Goal: Task Accomplishment & Management: Manage account settings

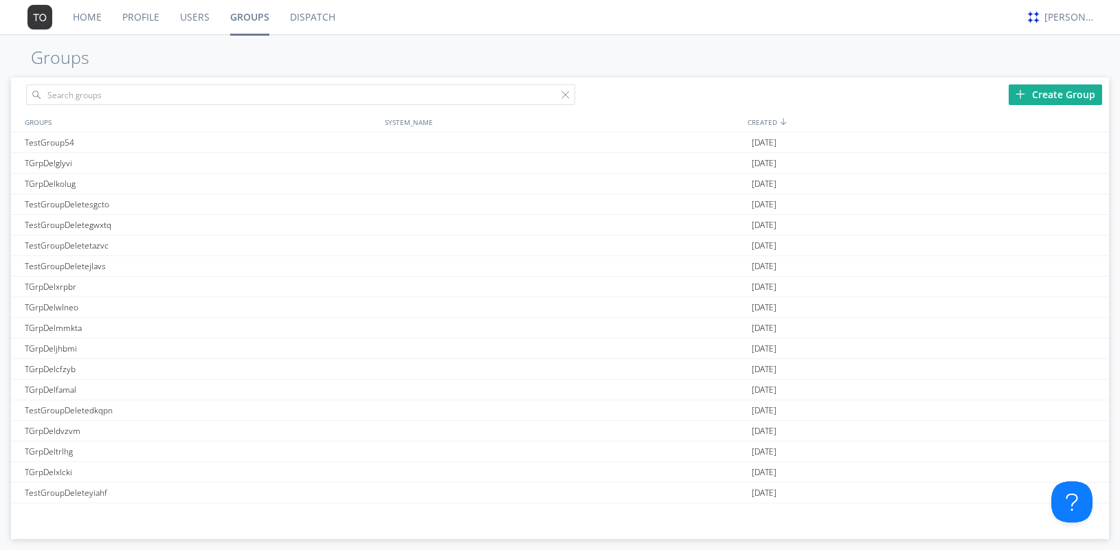
click at [352, 93] on input "text" at bounding box center [300, 95] width 549 height 21
type input "TestGroup55"
click at [1016, 90] on img at bounding box center [1021, 94] width 10 height 10
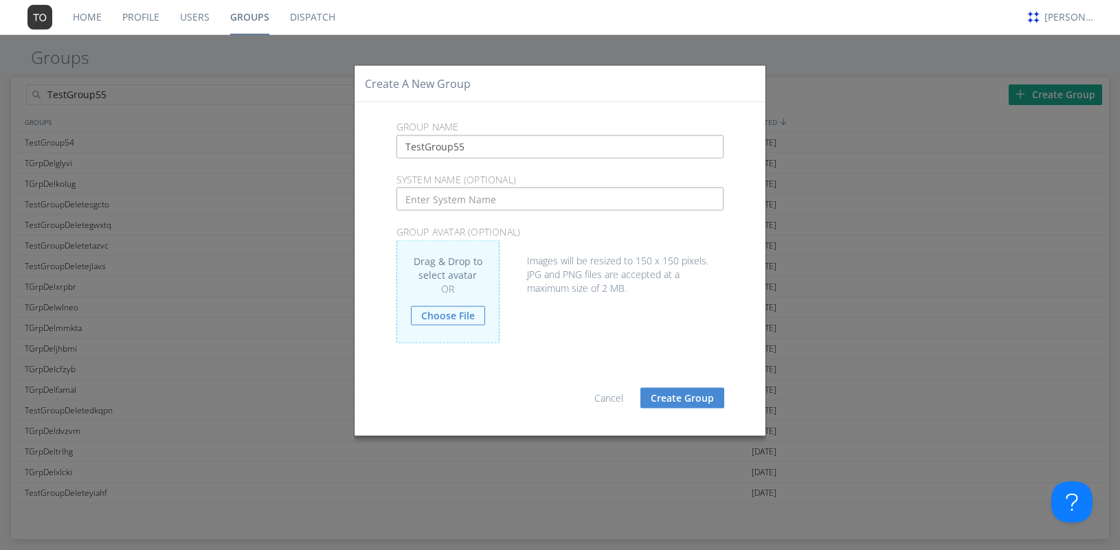
type input "TestGroup55"
click at [693, 402] on button "Create Group" at bounding box center [682, 398] width 84 height 21
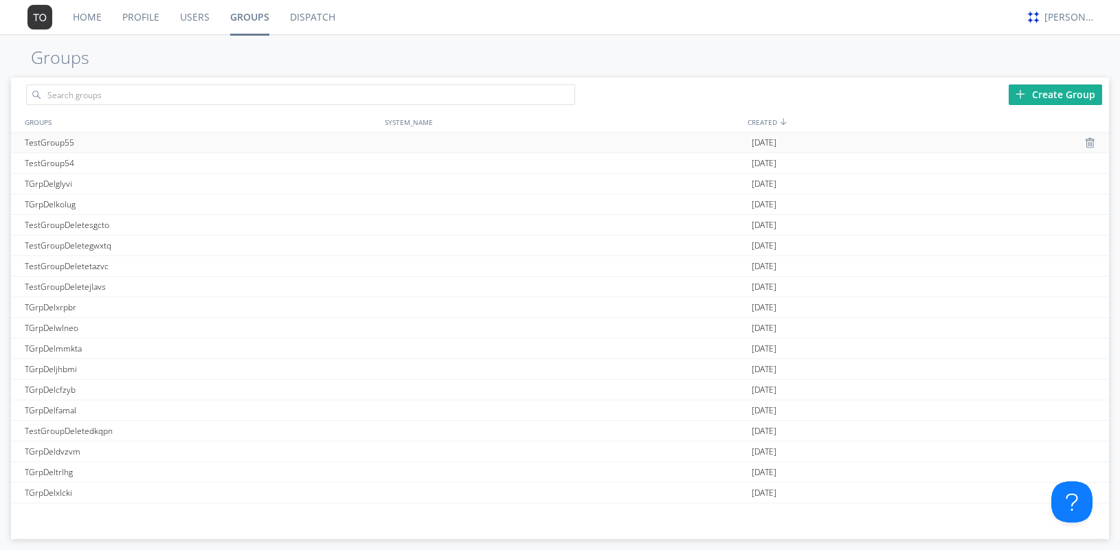
click at [79, 144] on div "TestGroup55" at bounding box center [201, 143] width 361 height 20
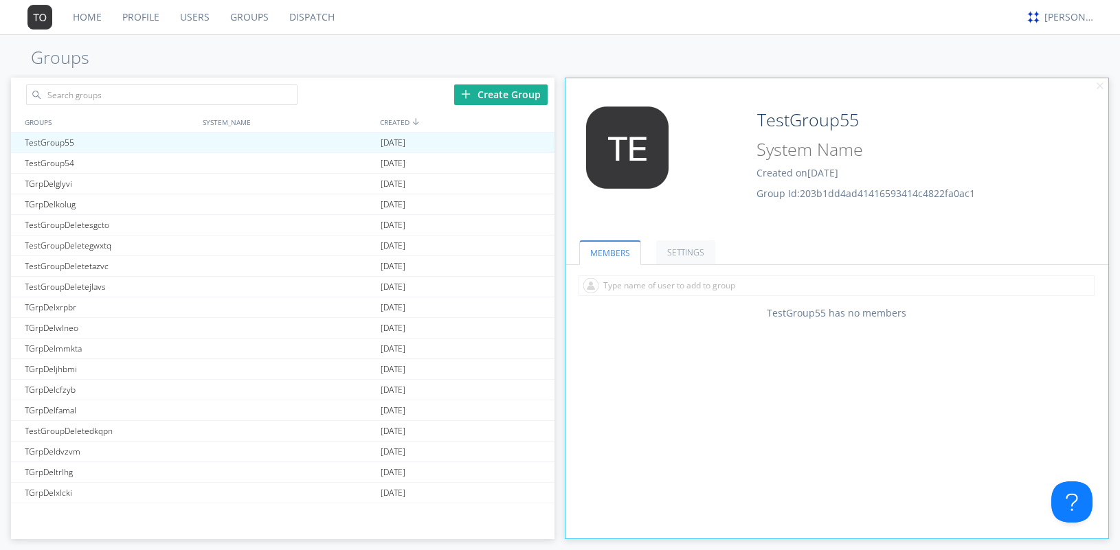
click at [199, 9] on link "Users" at bounding box center [195, 17] width 50 height 34
click at [197, 17] on link "Users" at bounding box center [195, 17] width 50 height 34
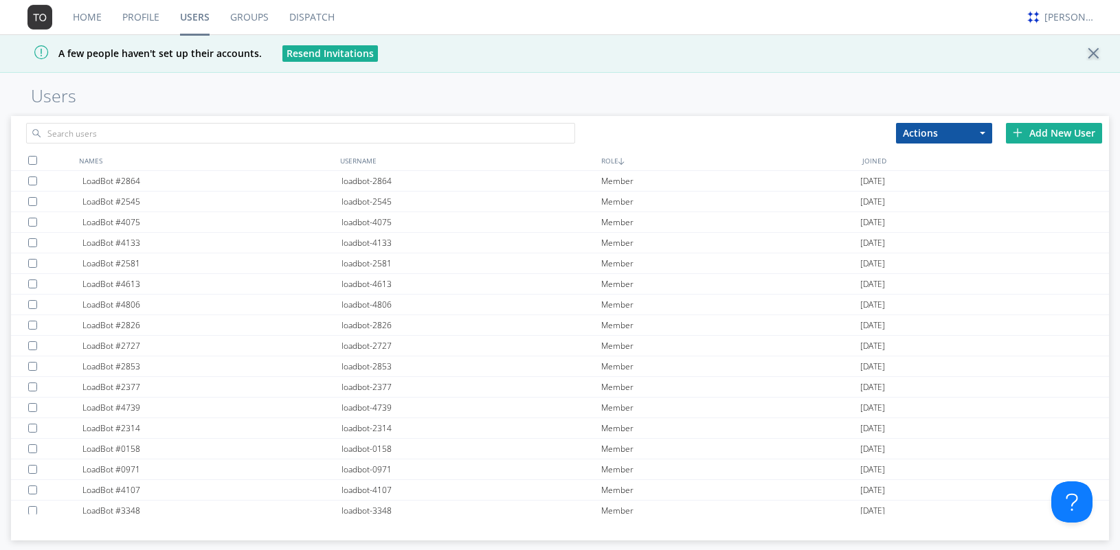
click at [1049, 137] on div "Add New User" at bounding box center [1054, 133] width 96 height 21
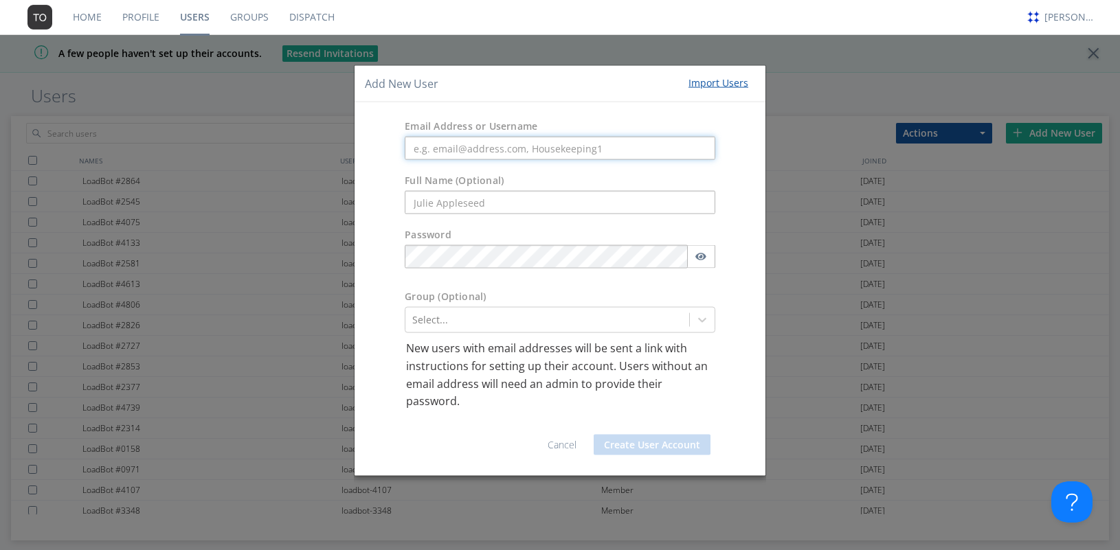
click at [479, 148] on input "text" at bounding box center [560, 148] width 311 height 23
paste input "automation+0107"
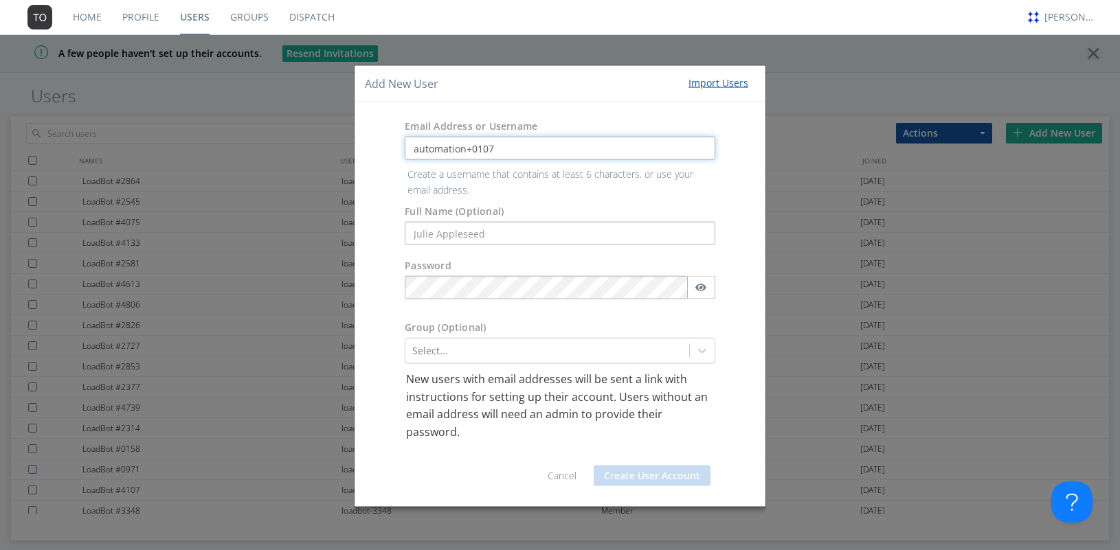
type input "automation+0107"
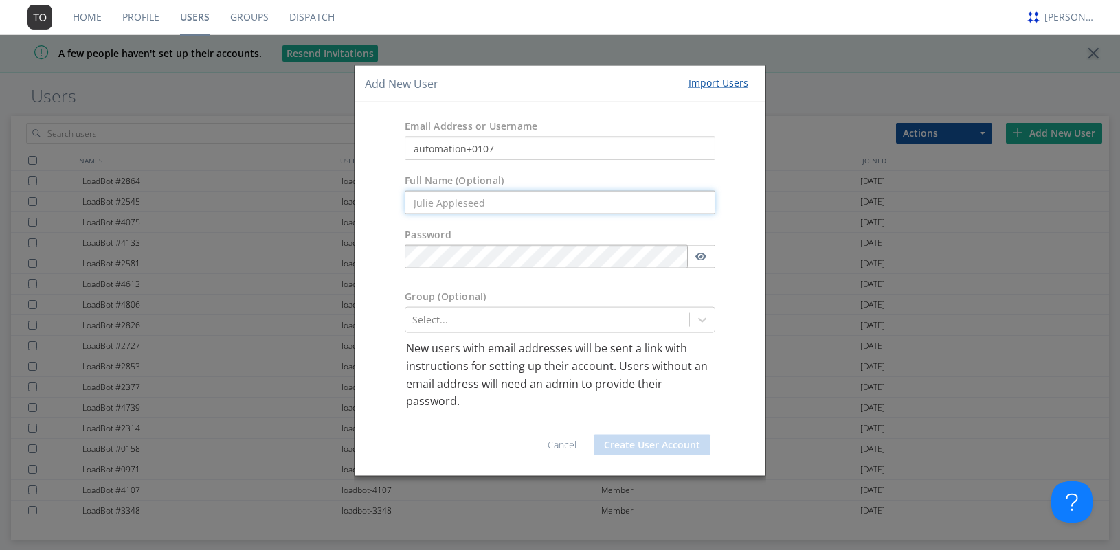
click at [433, 227] on form "Email Address or Username automation+0107 Full Name (Optional) Password Group (…" at bounding box center [560, 289] width 390 height 352
paste input "automation+0107"
click at [418, 207] on input "automation+0107" at bounding box center [560, 202] width 311 height 23
type input "Automation+0107"
click at [583, 84] on div "Add New User Import Users" at bounding box center [560, 83] width 411 height 37
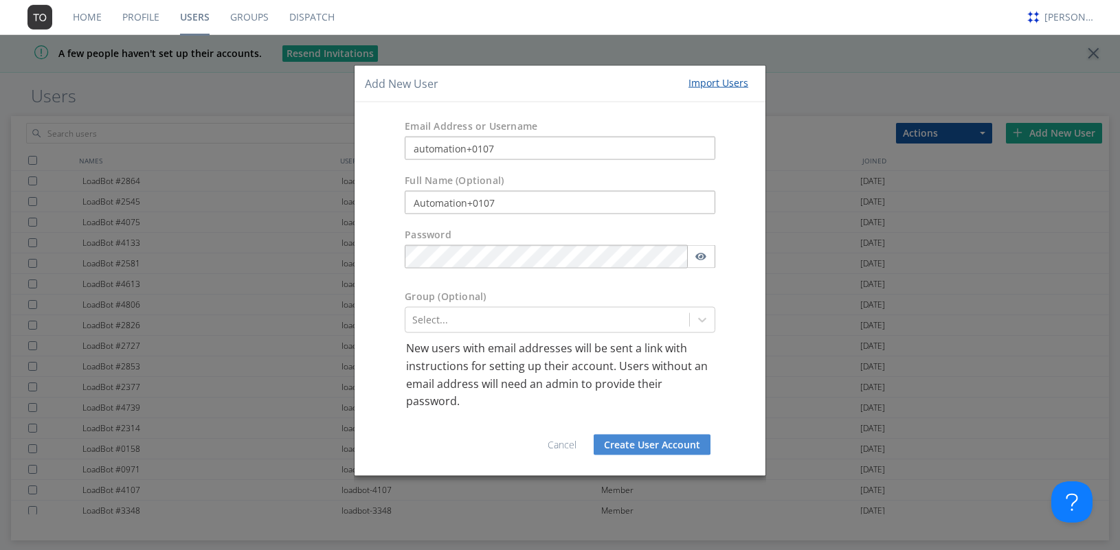
click at [652, 442] on button "Create User Account" at bounding box center [652, 444] width 117 height 21
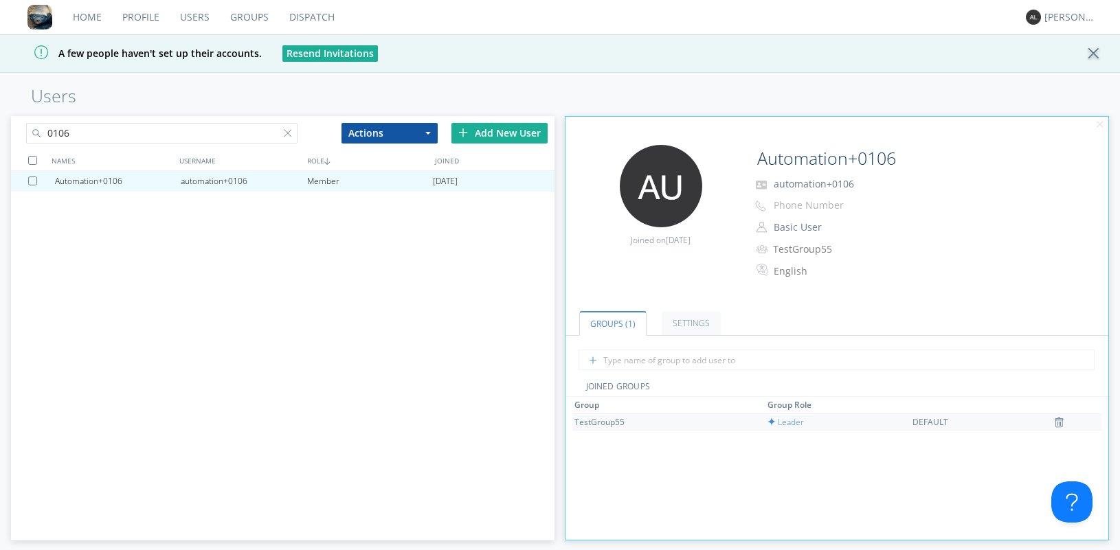
click at [608, 423] on div "TestGroup55" at bounding box center [625, 422] width 103 height 12
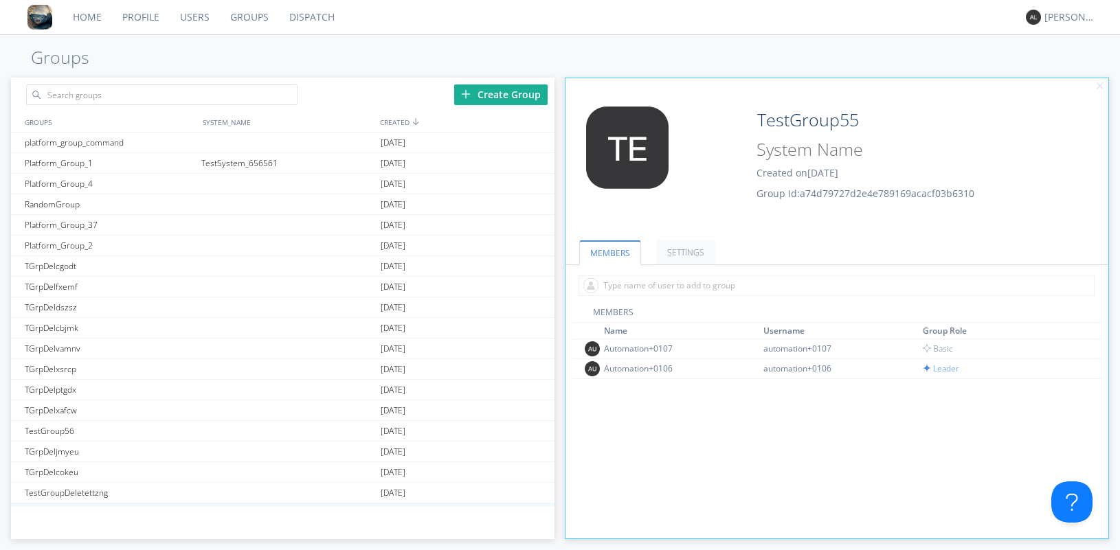
click at [192, 17] on link "Users" at bounding box center [195, 17] width 50 height 34
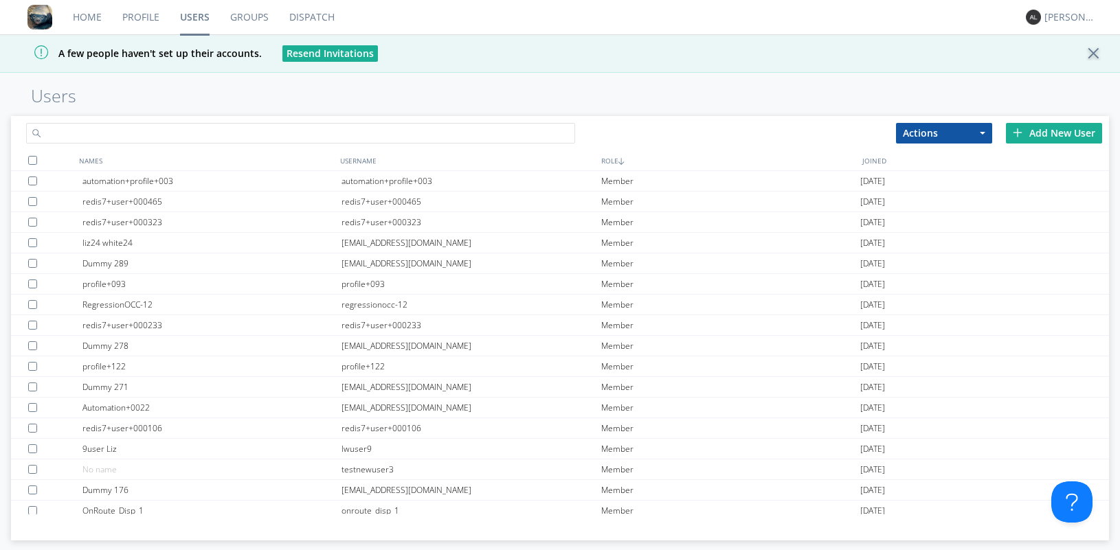
click at [155, 124] on input "text" at bounding box center [300, 133] width 549 height 21
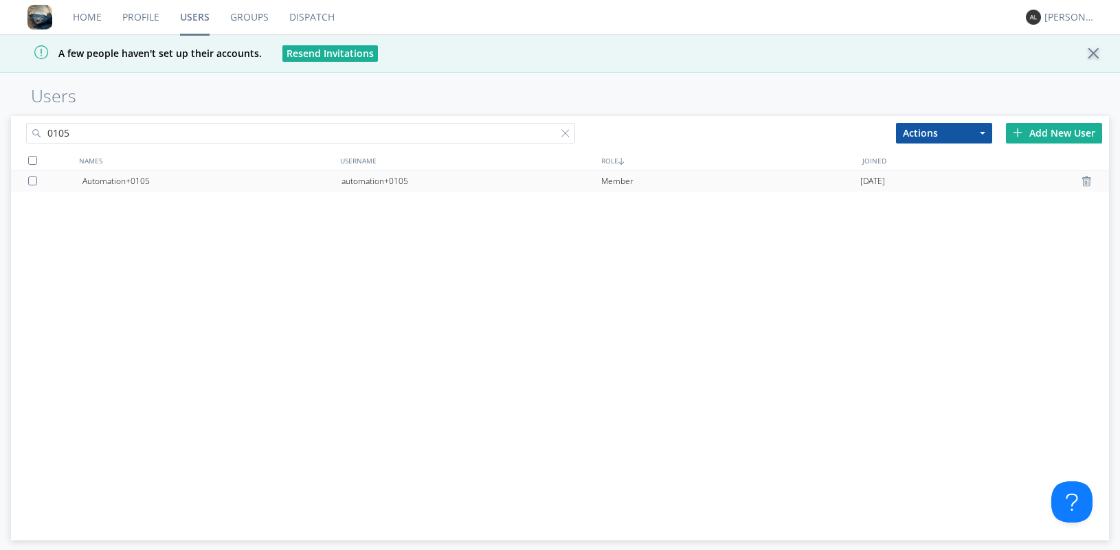
type input "0105"
click at [147, 188] on div "Automation+0105" at bounding box center [211, 181] width 259 height 21
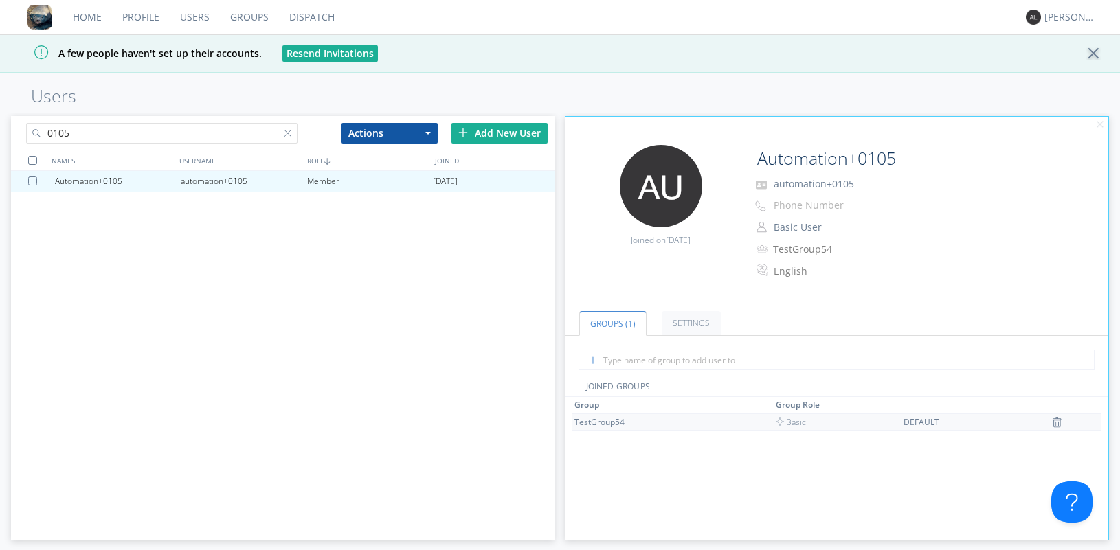
click at [617, 423] on div "TestGroup54" at bounding box center [625, 422] width 103 height 12
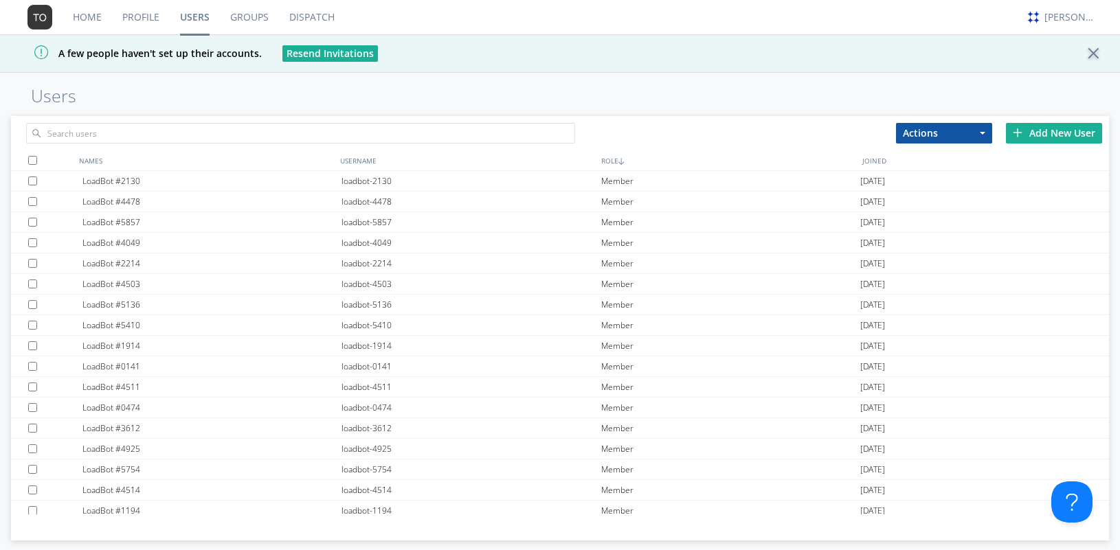
click at [188, 27] on link "Users" at bounding box center [195, 17] width 50 height 34
click at [256, 21] on link "Groups" at bounding box center [249, 17] width 59 height 34
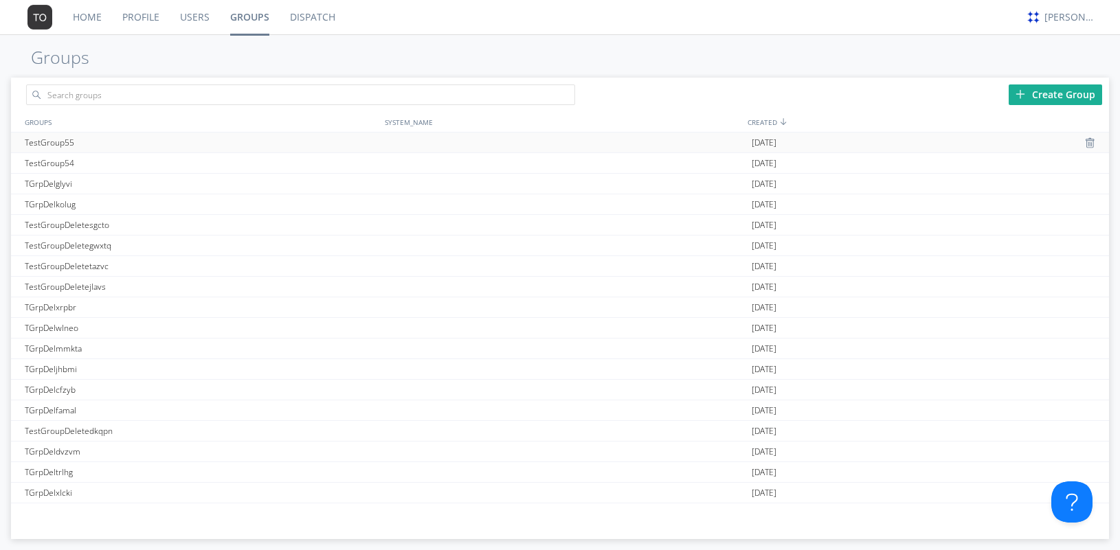
click at [68, 142] on div "TestGroup55" at bounding box center [201, 143] width 361 height 20
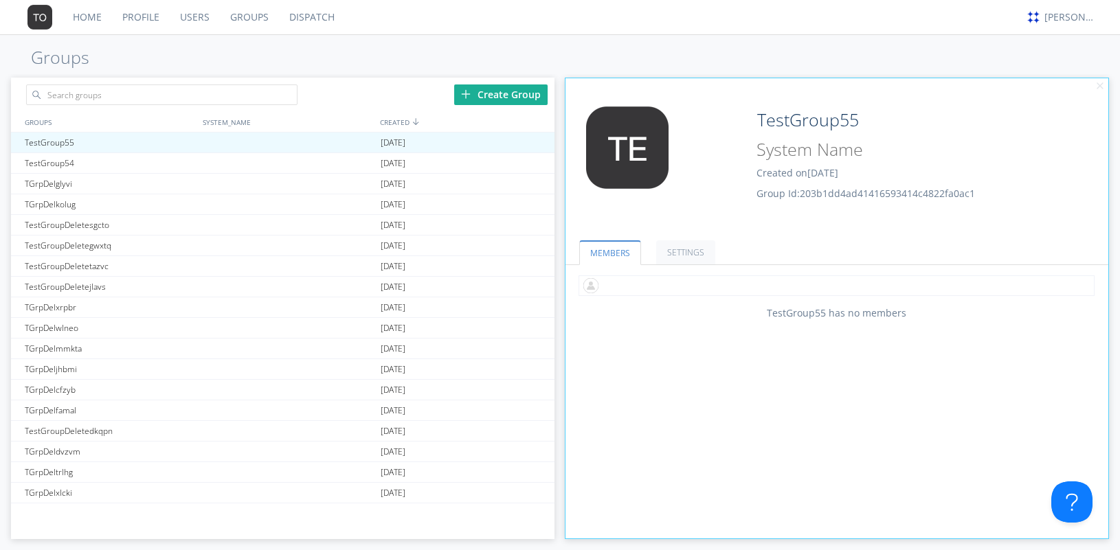
click at [664, 289] on input "text" at bounding box center [837, 286] width 516 height 21
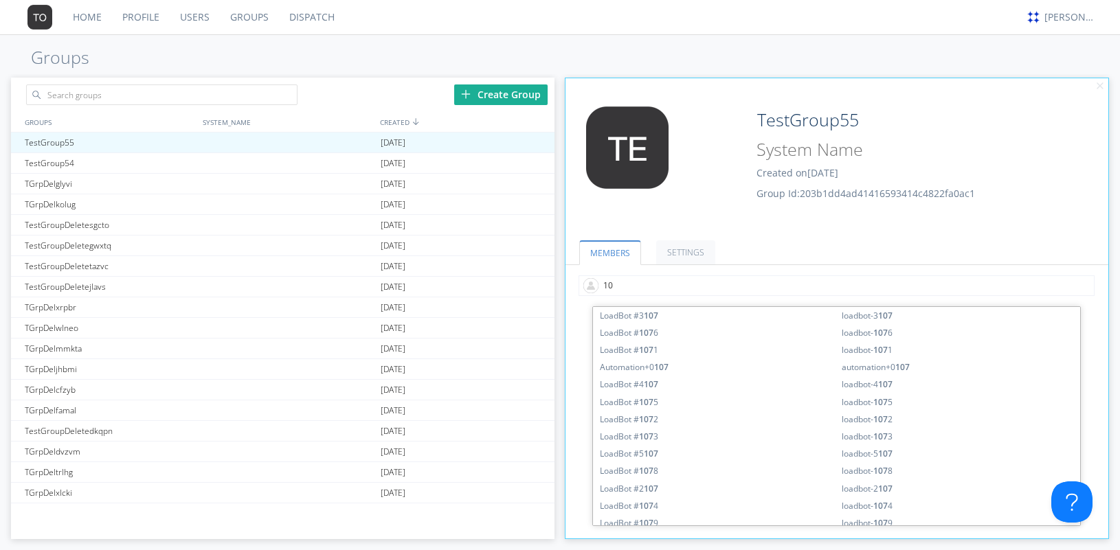
type input "1"
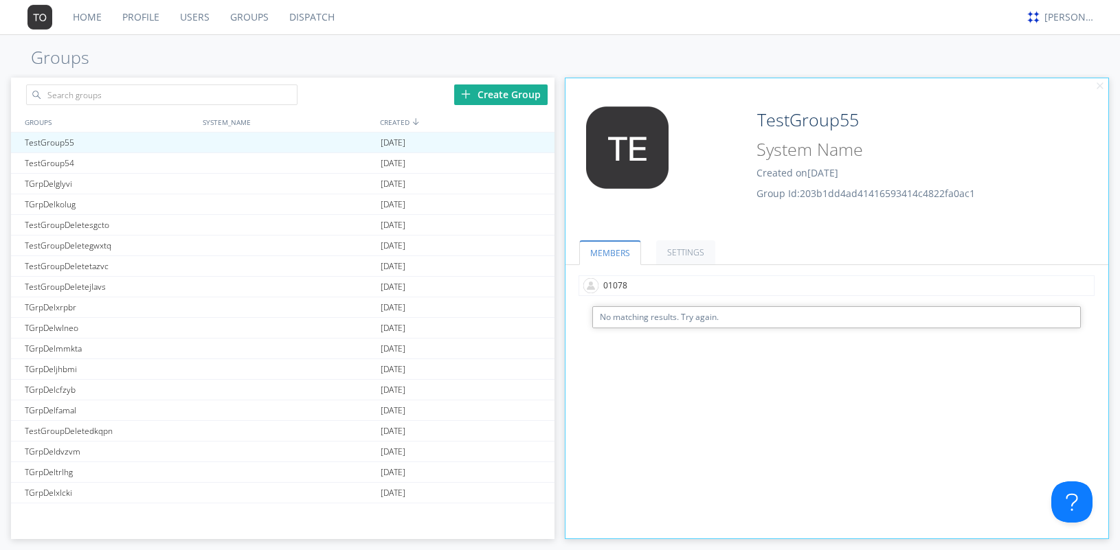
type input "0107"
click at [650, 282] on input "text" at bounding box center [837, 286] width 516 height 21
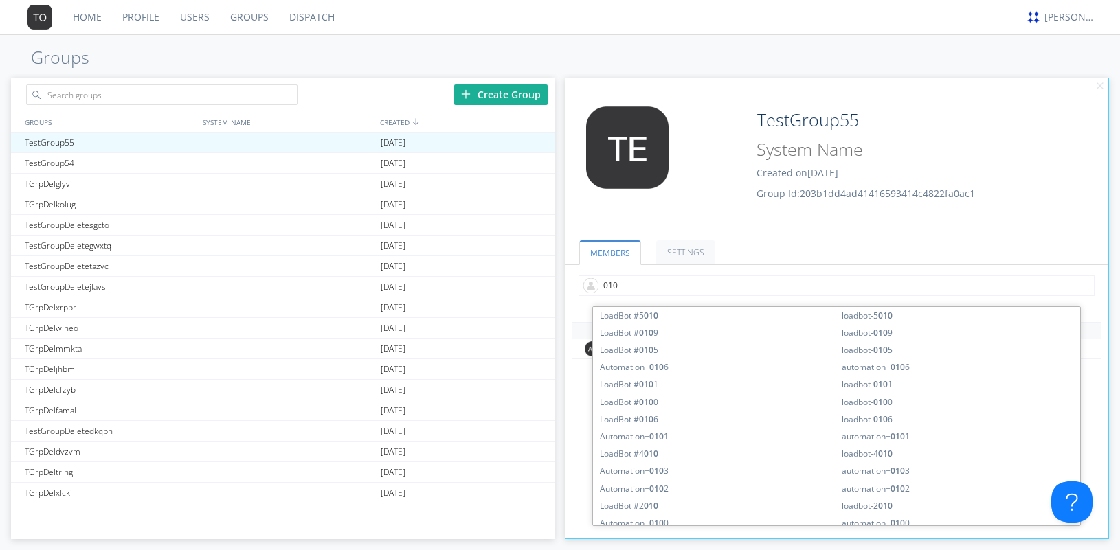
type input "0106"
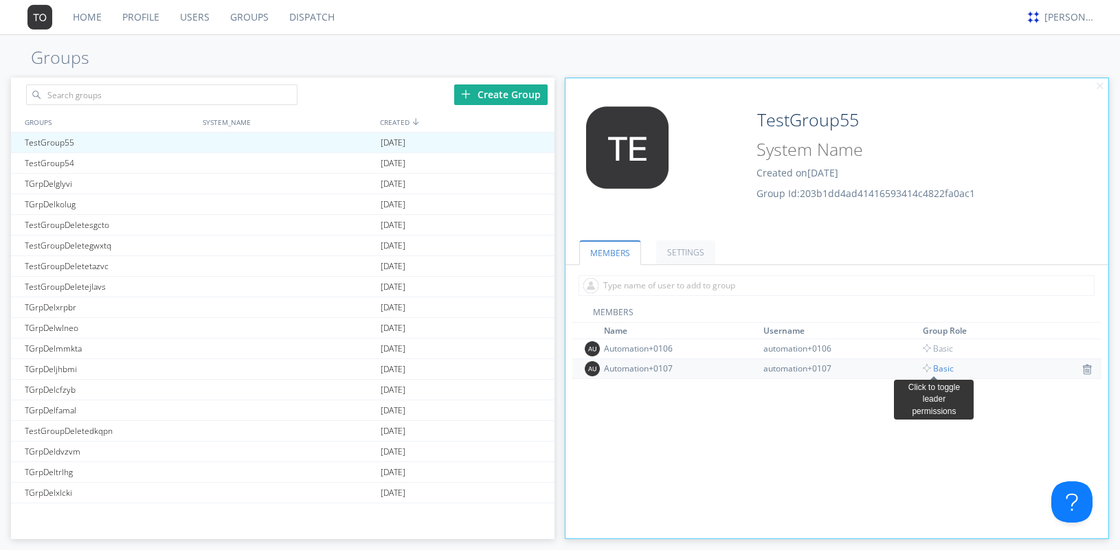
click at [944, 371] on span "Basic" at bounding box center [938, 369] width 31 height 12
click at [279, 95] on input "text" at bounding box center [161, 95] width 271 height 21
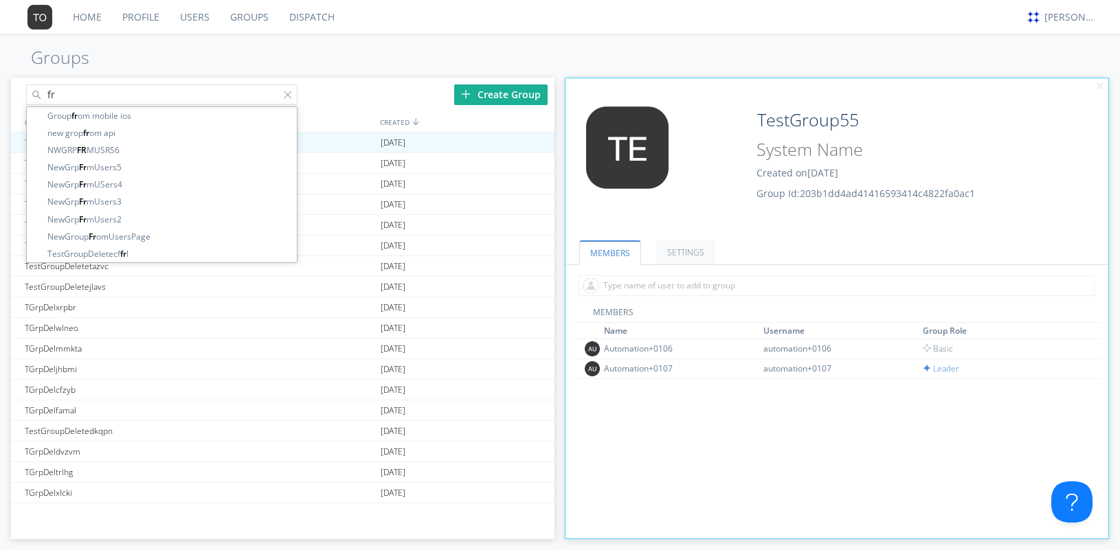
type input "f"
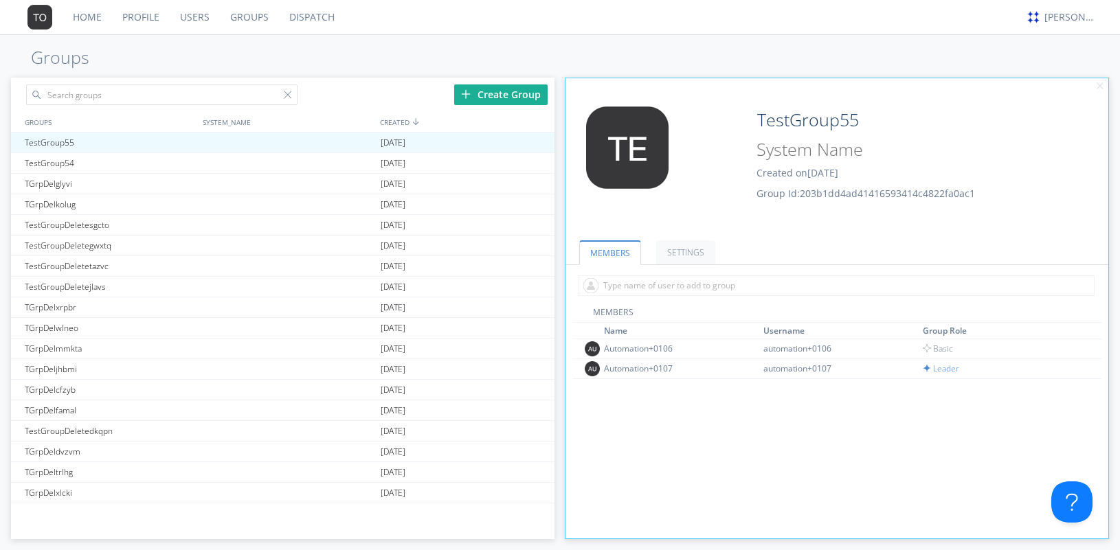
click at [243, 17] on link "Groups" at bounding box center [249, 17] width 59 height 34
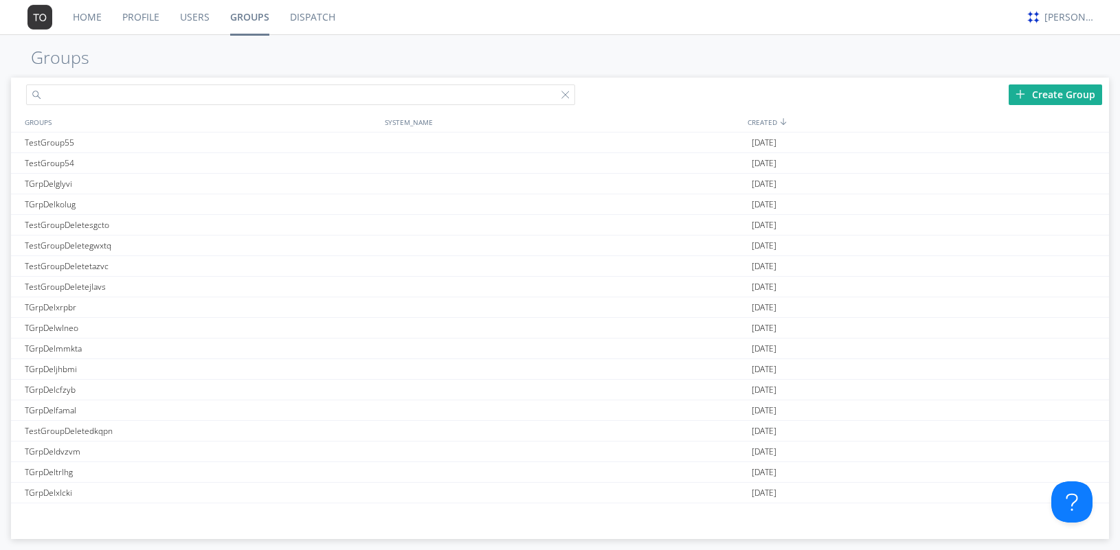
click at [208, 88] on input "text" at bounding box center [300, 95] width 549 height 21
click at [194, 16] on link "Users" at bounding box center [195, 17] width 50 height 34
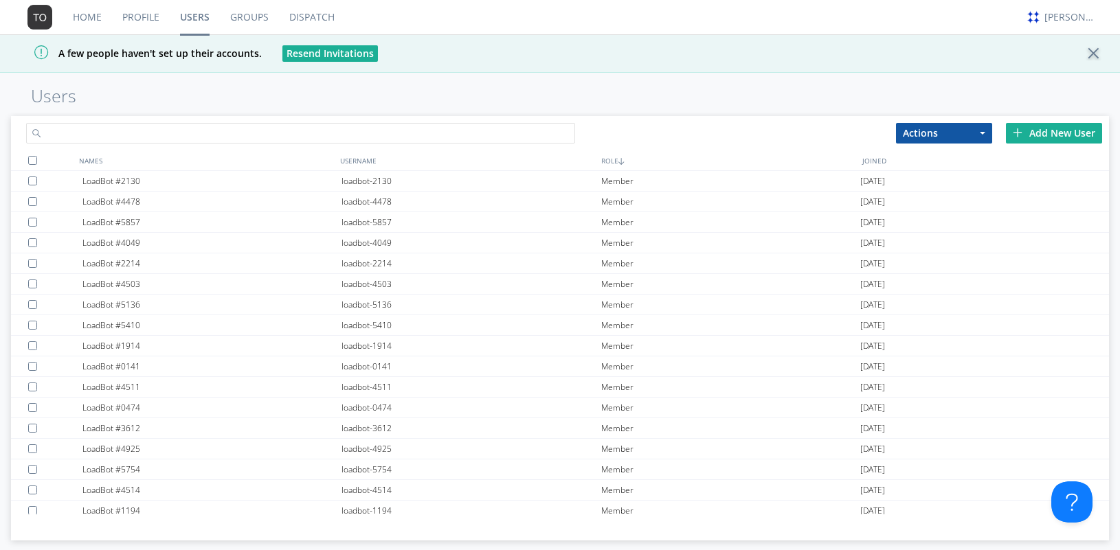
click at [148, 131] on input "text" at bounding box center [300, 133] width 549 height 21
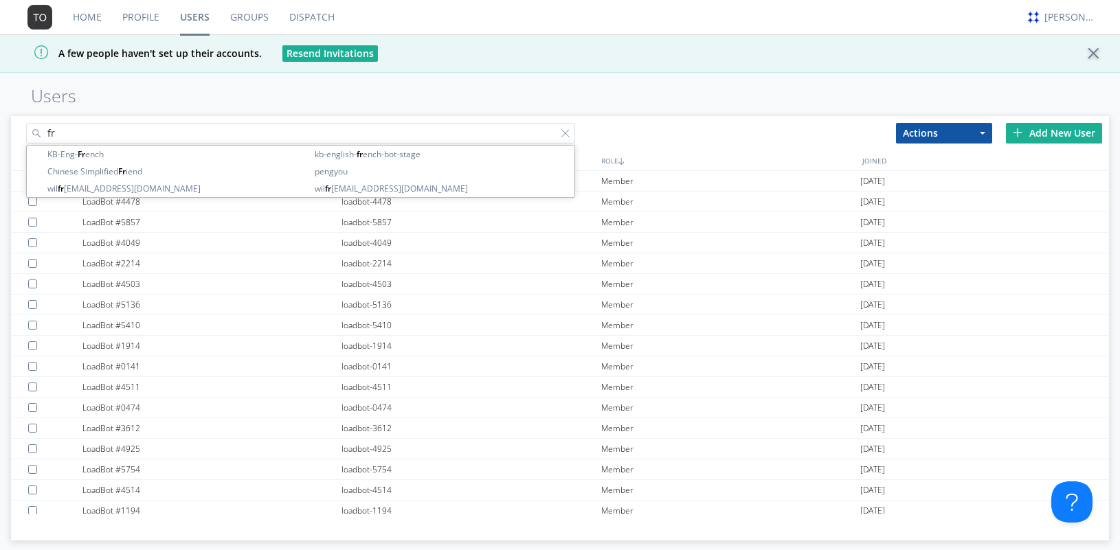
type input "f"
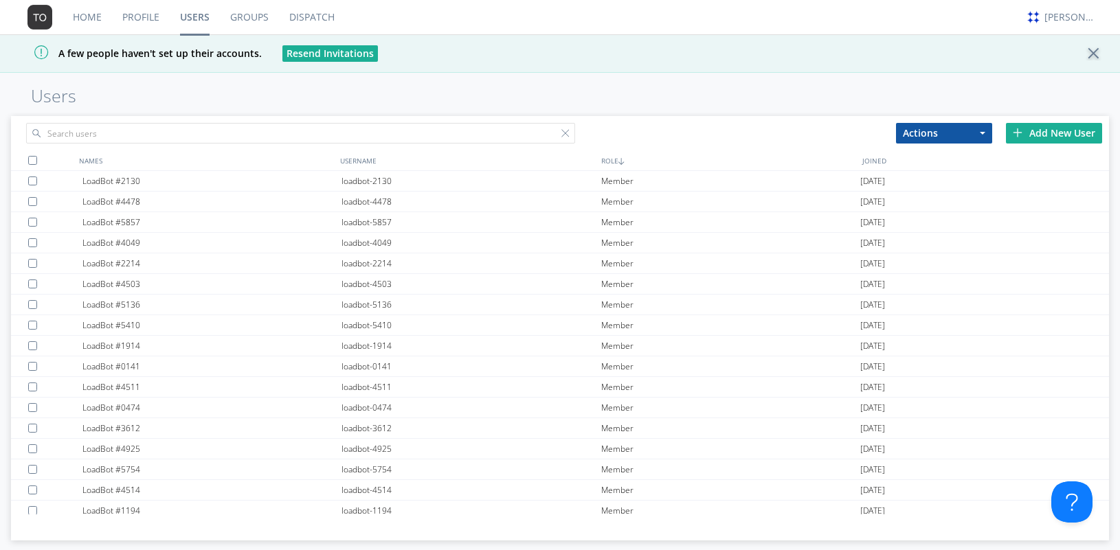
click at [596, 43] on div "A few people haven't set up their accounts. Resend Invitations" at bounding box center [560, 53] width 1120 height 38
click at [1063, 22] on div "[PERSON_NAME]" at bounding box center [1070, 17] width 52 height 14
click at [1061, 71] on div "Log Out" at bounding box center [1077, 72] width 71 height 25
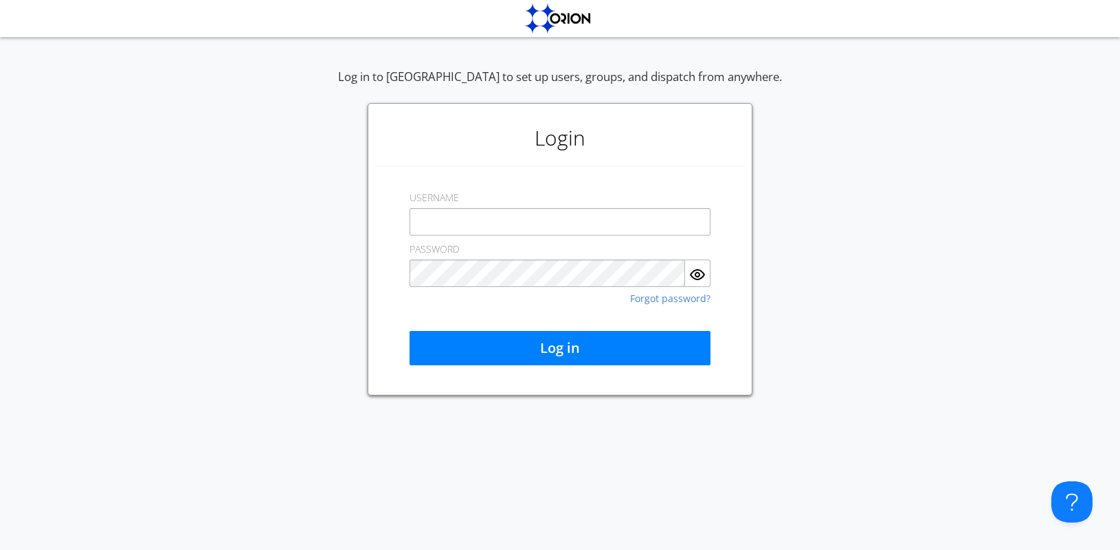
click at [337, 40] on div "Log in to Orion to set up users, groups, and dispatch from anywhere. Login USER…" at bounding box center [560, 292] width 1120 height 516
click at [506, 219] on input "text" at bounding box center [560, 221] width 301 height 27
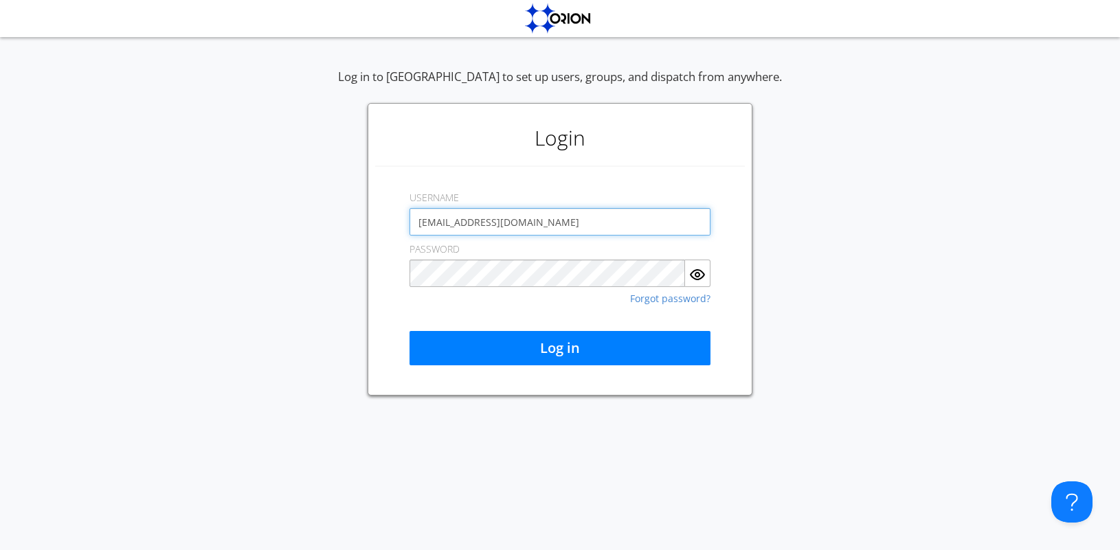
type input "[EMAIL_ADDRESS][DOMAIN_NAME]"
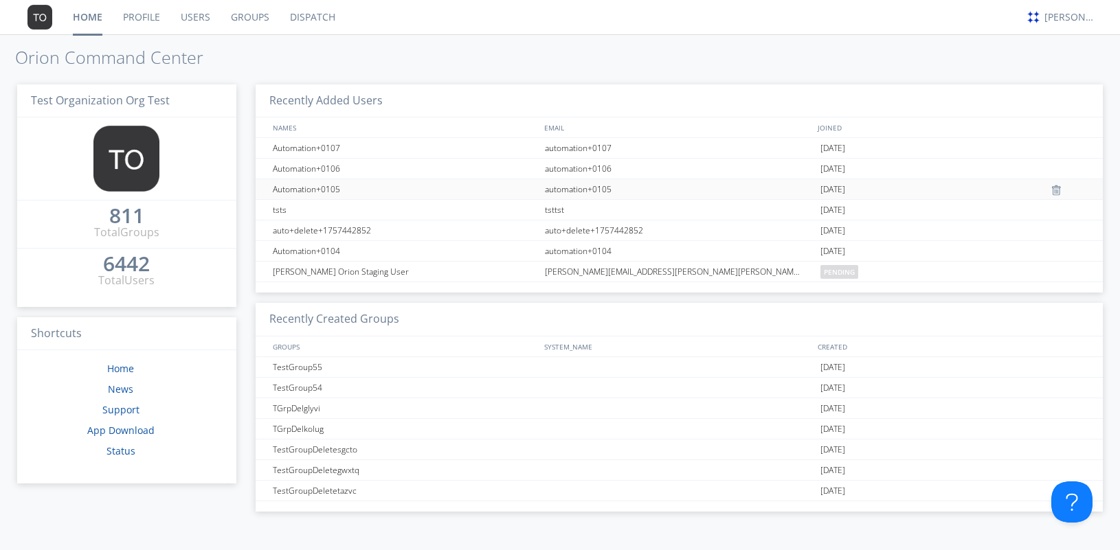
click at [319, 188] on div "Automation+0105" at bounding box center [405, 189] width 272 height 20
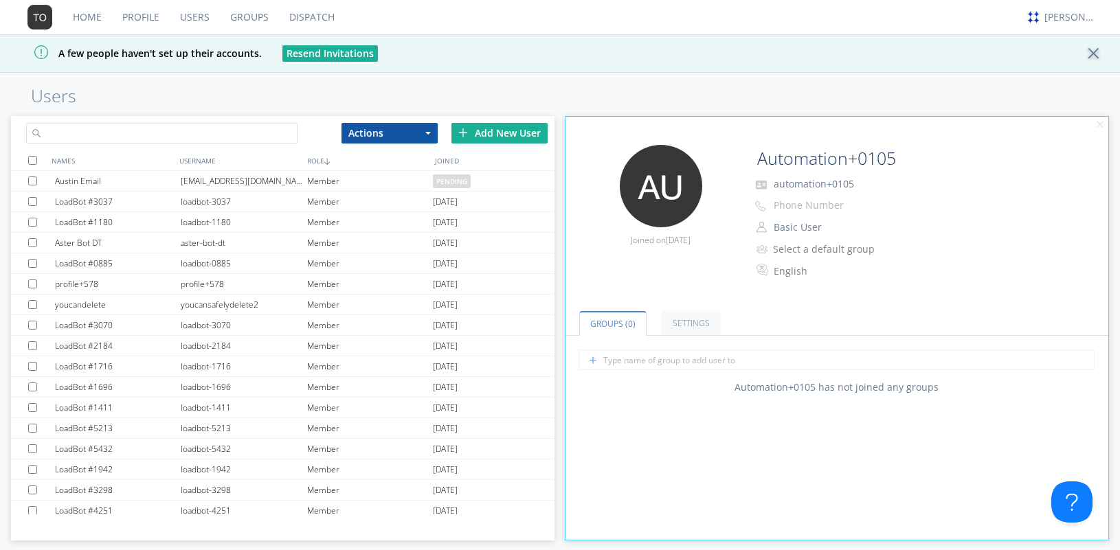
click at [100, 130] on input "text" at bounding box center [161, 133] width 271 height 21
click at [241, 20] on link "Groups" at bounding box center [249, 17] width 59 height 34
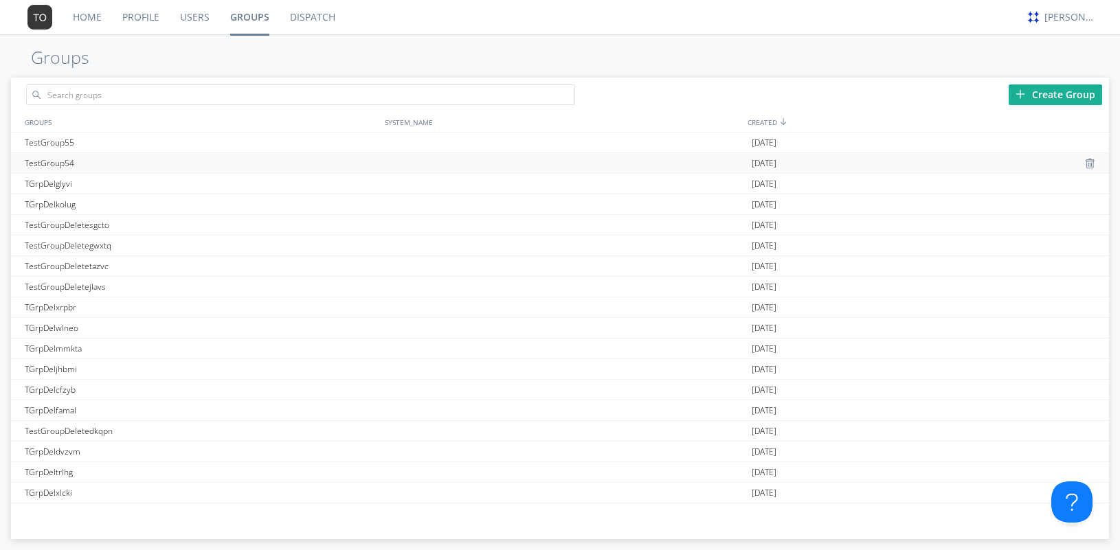
click at [55, 163] on div "TestGroup54" at bounding box center [201, 163] width 361 height 20
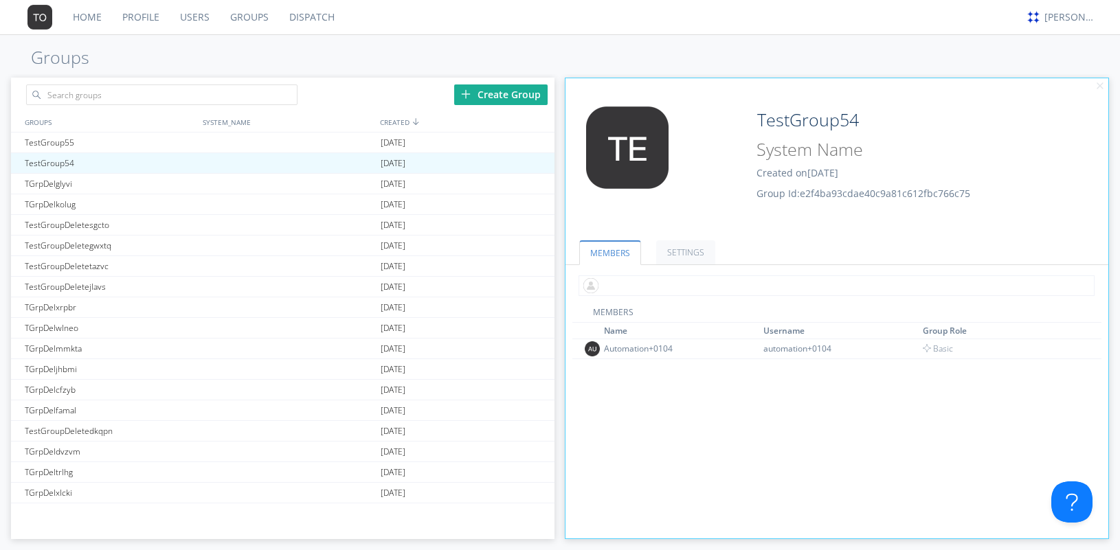
click at [651, 289] on input "text" at bounding box center [837, 286] width 516 height 21
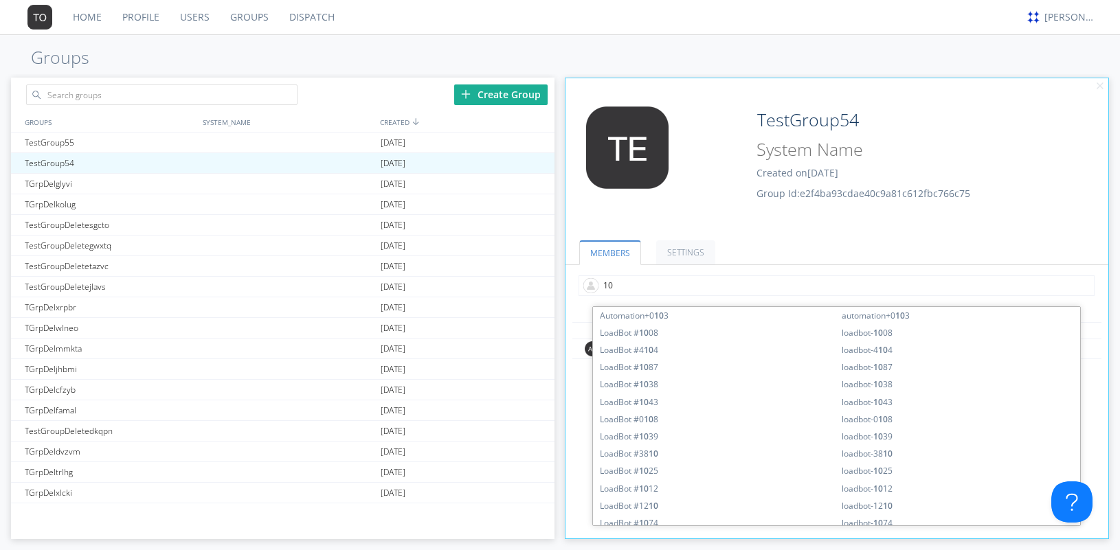
type input "1"
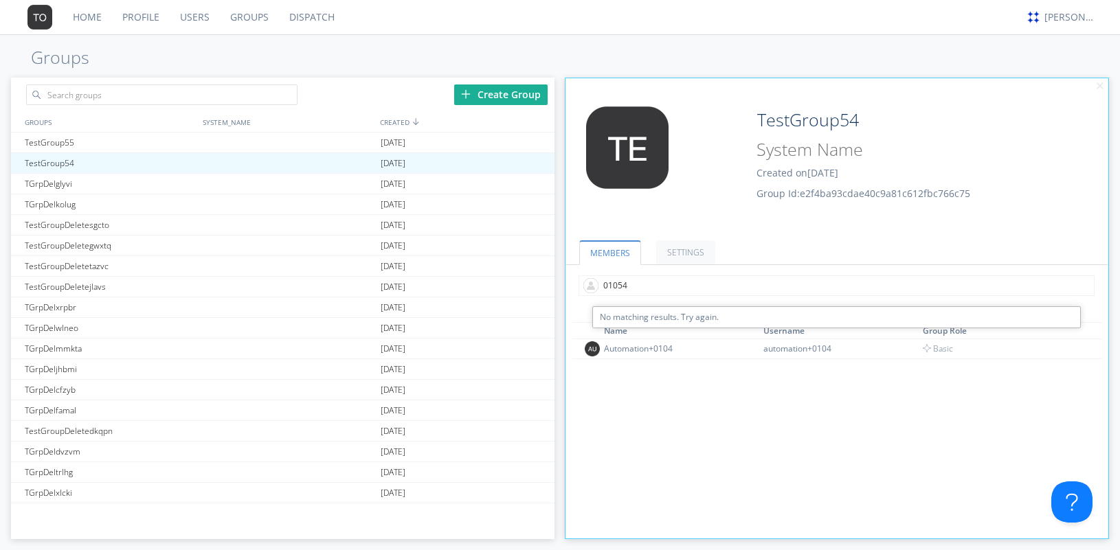
type input "0105"
click at [651, 287] on input "text" at bounding box center [837, 286] width 516 height 21
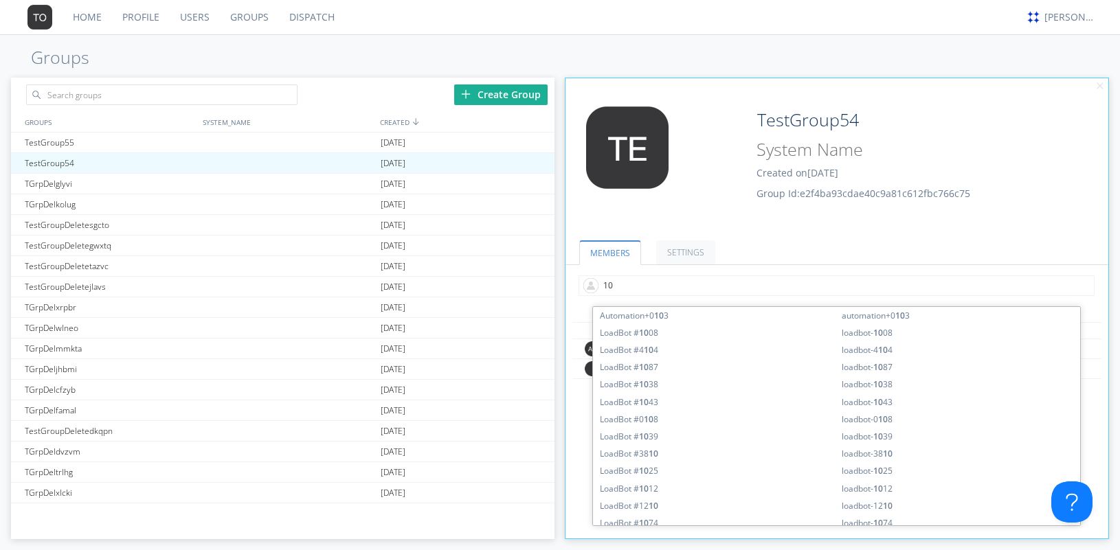
type input "1"
type input "0105"
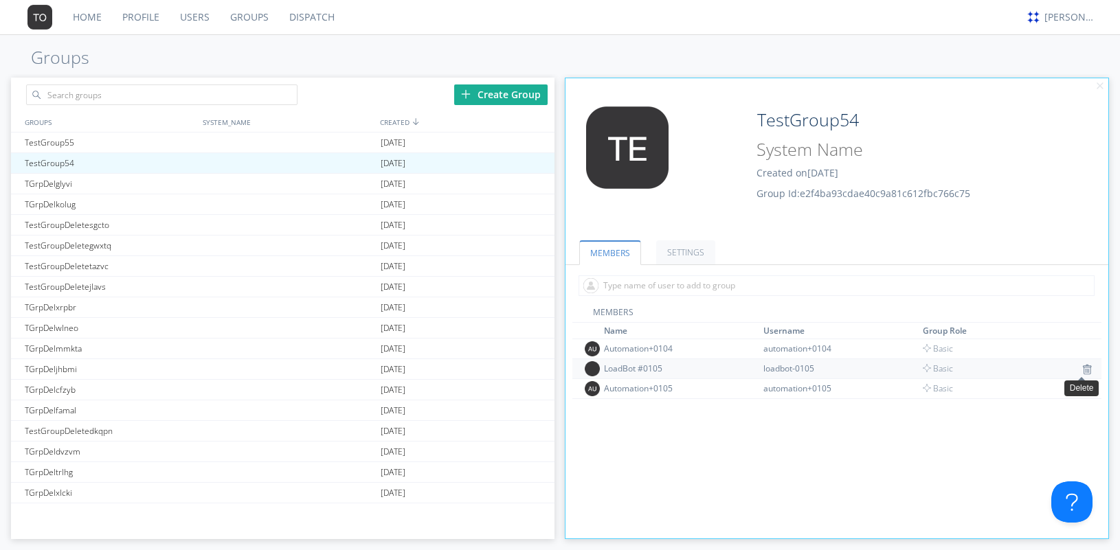
click at [1084, 368] on img at bounding box center [1087, 369] width 10 height 11
